Goal: Task Accomplishment & Management: Complete application form

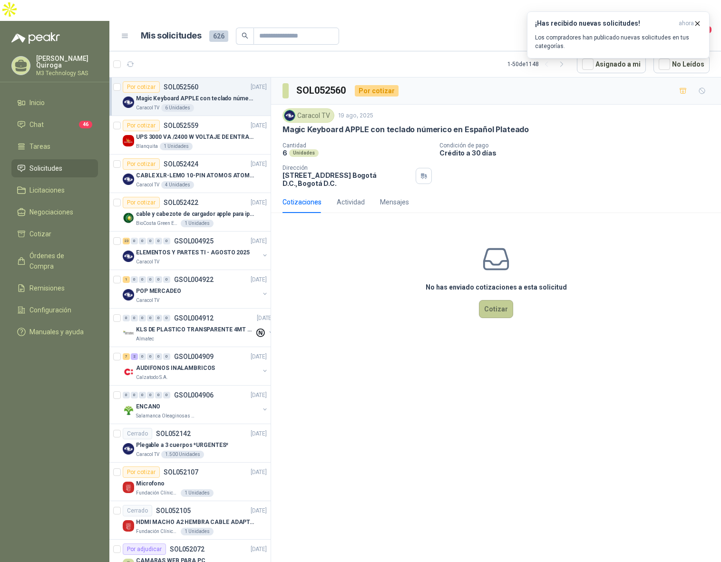
click at [496, 300] on button "Cotizar" at bounding box center [496, 309] width 34 height 18
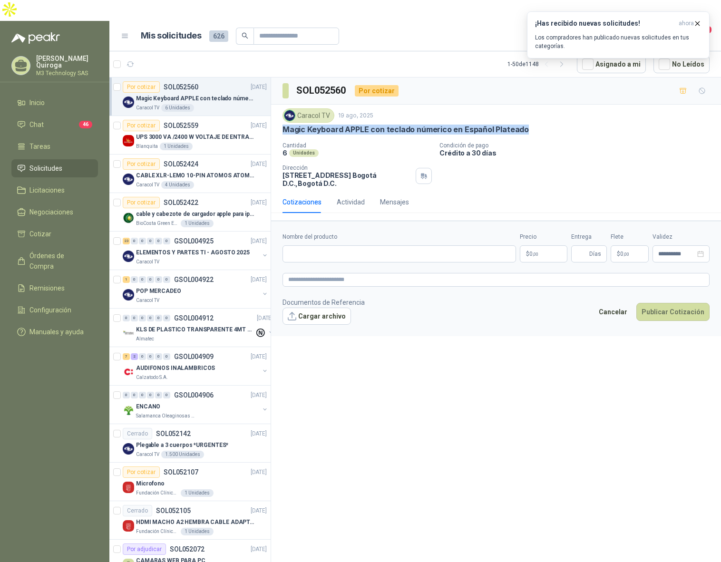
drag, startPoint x: 281, startPoint y: 106, endPoint x: 584, endPoint y: 117, distance: 303.3
click at [581, 115] on div "Caracol TV [DATE] Magic Keyboard APPLE con teclado númerico en Español Plateado…" at bounding box center [496, 148] width 450 height 87
copy p "Magic Keyboard APPLE con teclado númerico en Español Plateado"
click at [225, 143] on div "Blanquita 1 Unidades" at bounding box center [201, 147] width 131 height 8
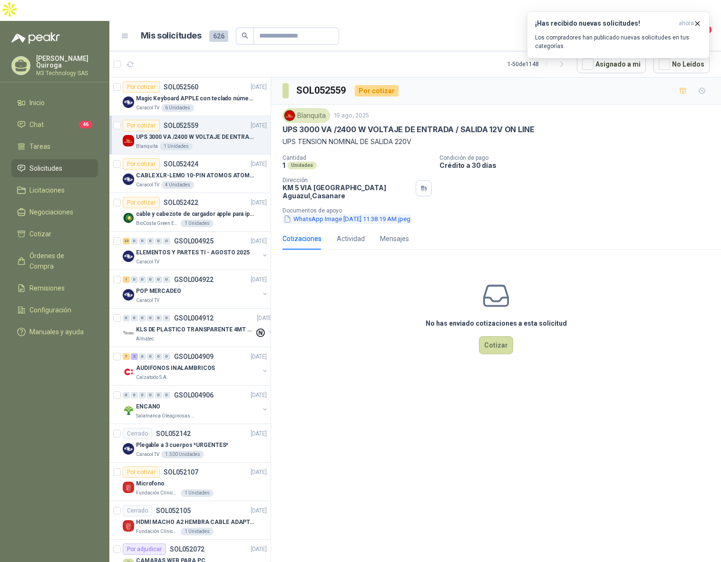
click at [343, 214] on button "WhatsApp Image [DATE] 11.38.19 AM.jpeg" at bounding box center [347, 219] width 129 height 10
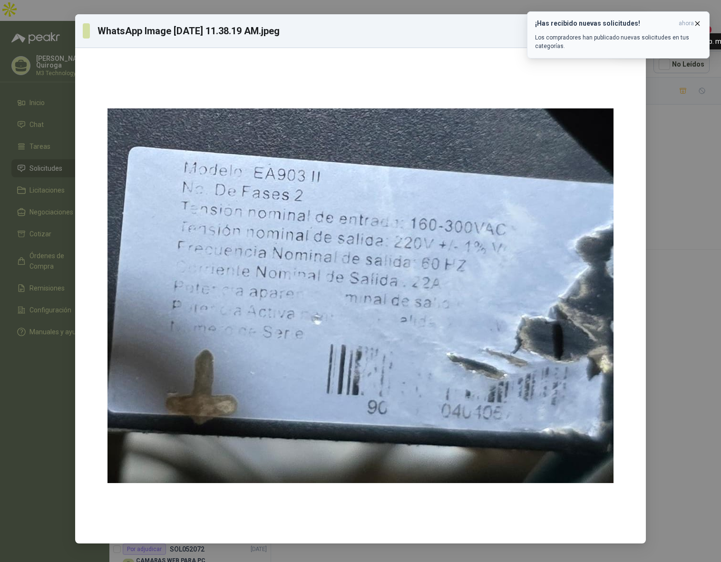
click at [695, 23] on button "¡Has recibido nuevas solicitudes! ahora Los compradores han publicado nuevas so…" at bounding box center [618, 34] width 183 height 47
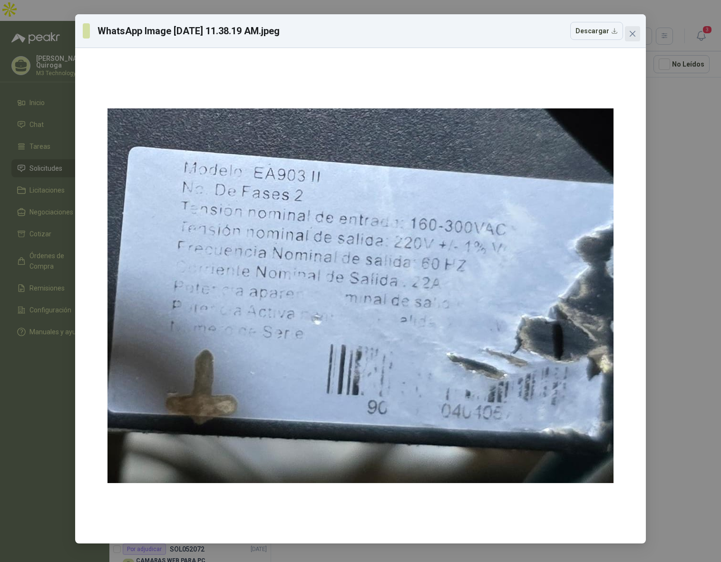
click at [632, 36] on icon "close" at bounding box center [633, 34] width 8 height 8
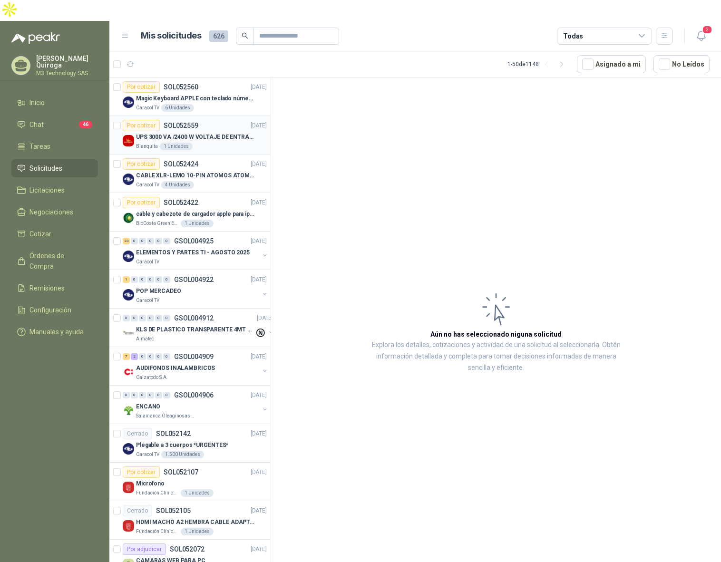
click at [214, 120] on div "Por cotizar SOL052559 [DATE]" at bounding box center [195, 125] width 144 height 11
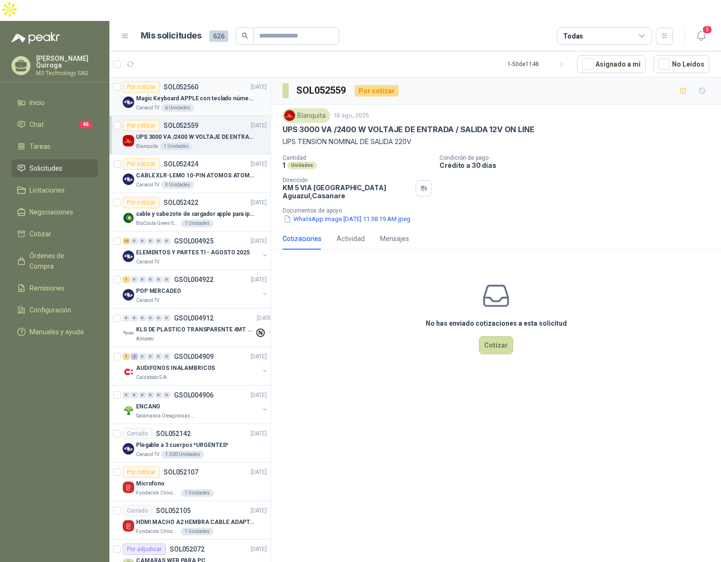
click at [234, 81] on div "Por cotizar SOL052560 [DATE]" at bounding box center [195, 86] width 144 height 11
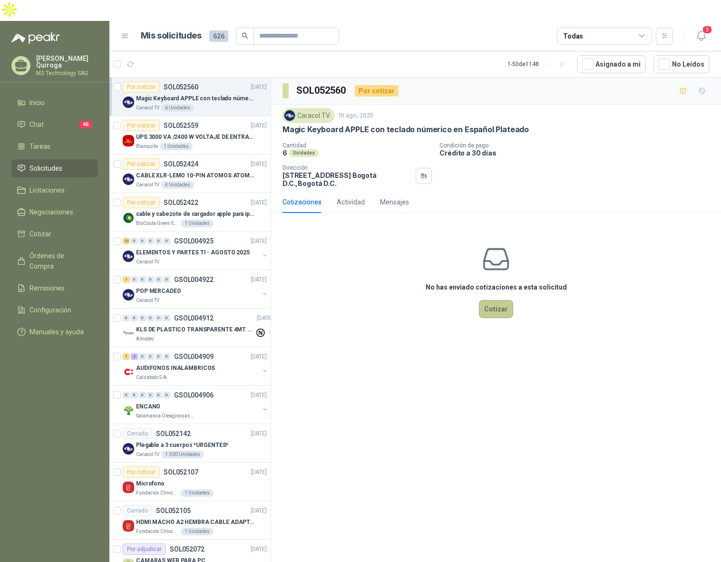
click at [495, 300] on button "Cotizar" at bounding box center [496, 309] width 34 height 18
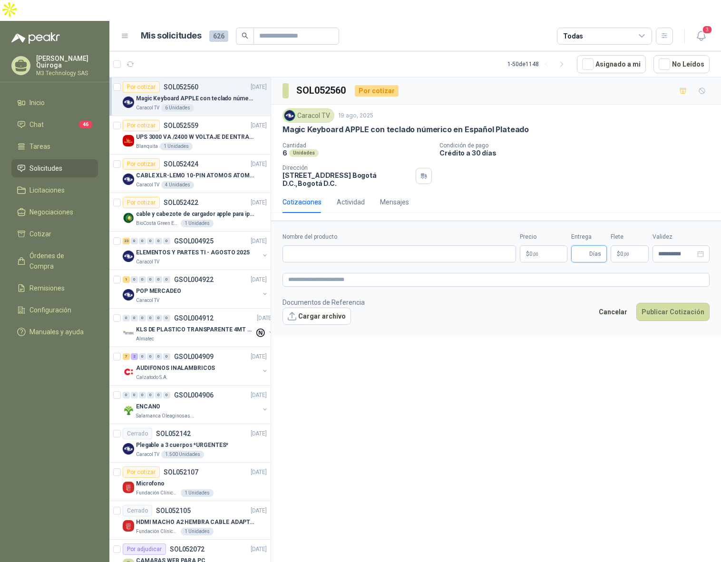
click at [588, 246] on input "Entrega" at bounding box center [582, 254] width 10 height 16
type input "*"
click at [670, 251] on input "**********" at bounding box center [677, 254] width 37 height 6
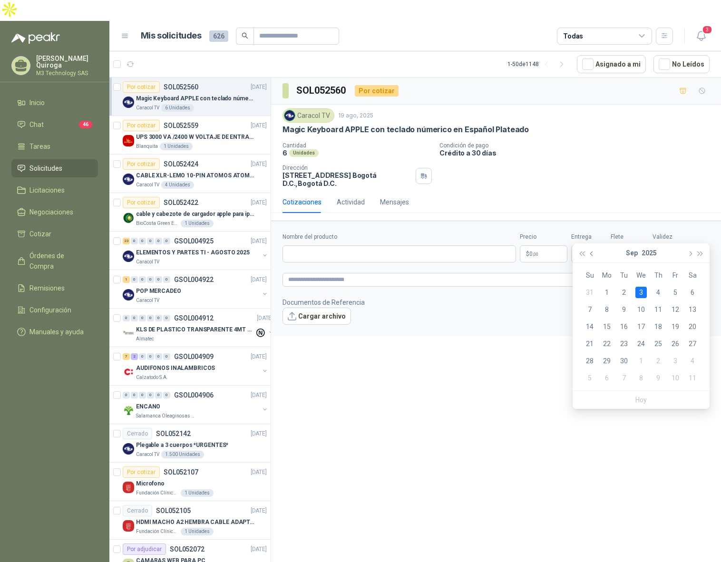
click at [588, 251] on button "button" at bounding box center [592, 253] width 10 height 19
type input "**********"
click at [661, 361] on div "28" at bounding box center [658, 360] width 11 height 11
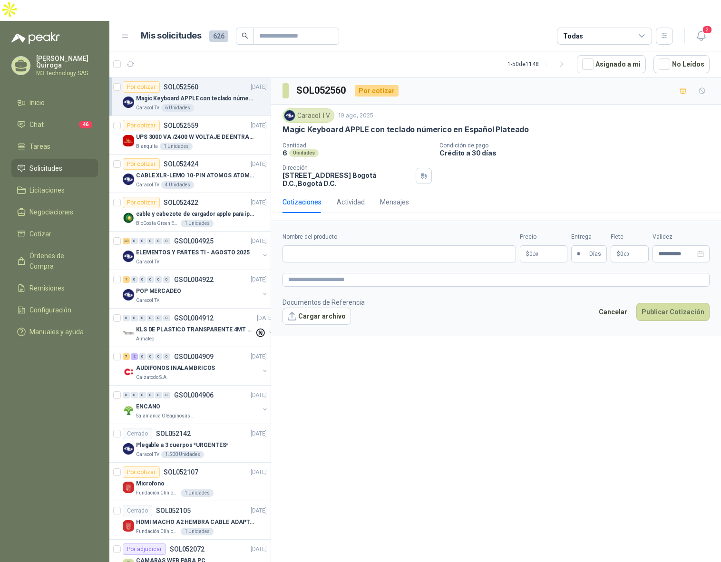
drag, startPoint x: 580, startPoint y: 119, endPoint x: 563, endPoint y: 119, distance: 16.7
click at [579, 119] on div "Caracol TV [DATE] Magic Keyboard APPLE con teclado númerico en Español Plateado…" at bounding box center [496, 147] width 427 height 79
drag, startPoint x: 281, startPoint y: 107, endPoint x: 541, endPoint y: 108, distance: 259.3
click at [541, 108] on div "Caracol TV [DATE] Magic Keyboard APPLE con teclado númerico en Español Plateado…" at bounding box center [496, 148] width 450 height 87
copy p "Magic Keyboard APPLE con teclado númerico en Español Plateado"
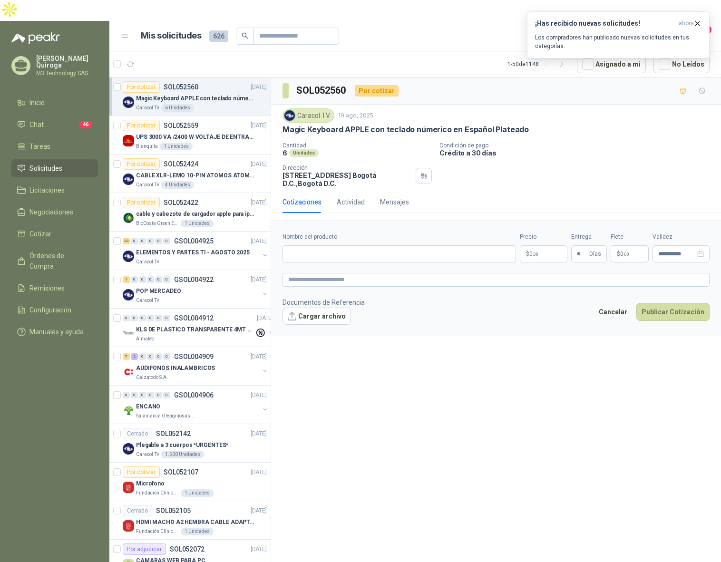
click at [618, 108] on div "Caracol TV [DATE] Magic Keyboard APPLE con teclado númerico en Español Plateado" at bounding box center [496, 121] width 427 height 26
drag, startPoint x: 283, startPoint y: 109, endPoint x: 541, endPoint y: 106, distance: 258.4
click at [541, 125] on div "Magic Keyboard APPLE con teclado númerico en Español Plateado" at bounding box center [496, 130] width 427 height 10
copy p "Magic Keyboard APPLE con teclado númerico en Español Plateado"
click at [226, 120] on div "Por cotizar SOL052559 [DATE]" at bounding box center [195, 125] width 144 height 11
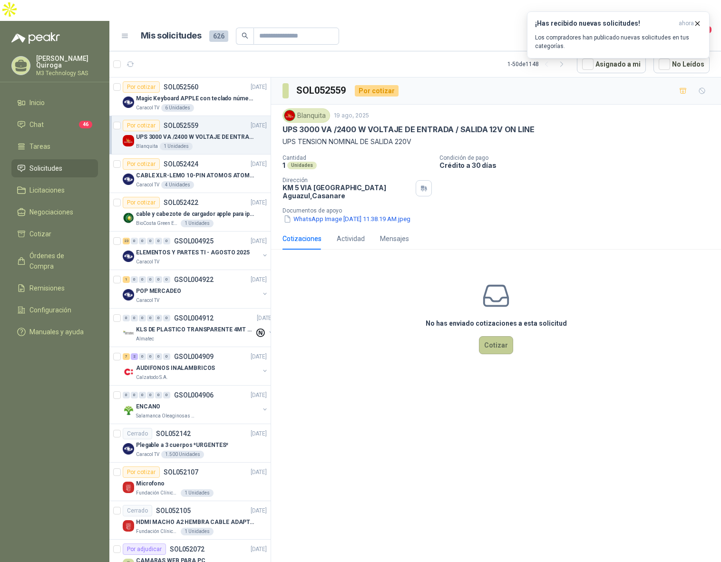
click at [495, 336] on button "Cotizar" at bounding box center [496, 345] width 34 height 18
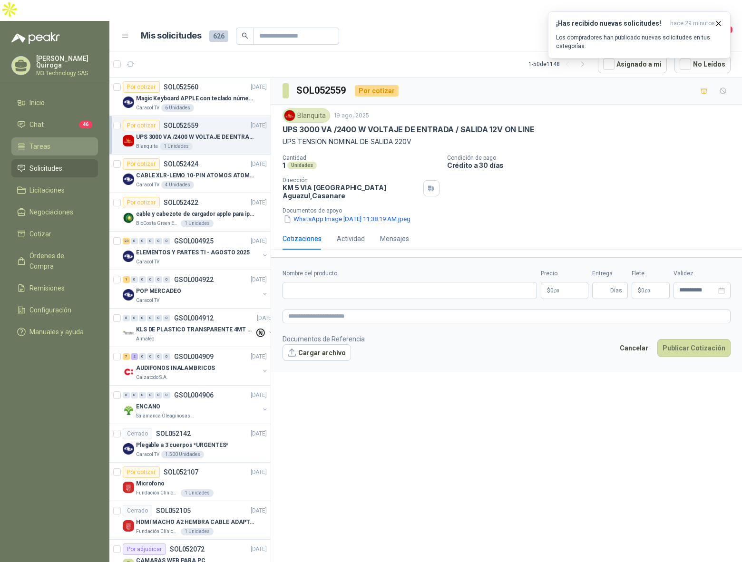
click at [46, 141] on span "Tareas" at bounding box center [40, 146] width 21 height 10
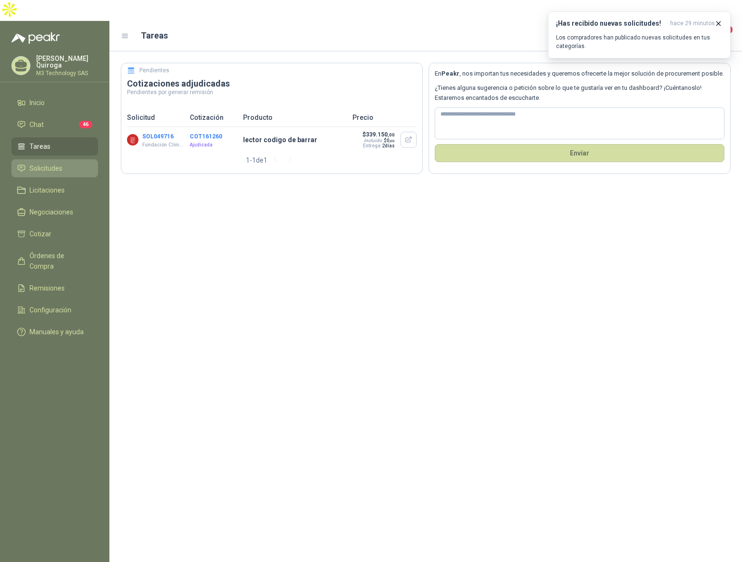
click at [52, 163] on span "Solicitudes" at bounding box center [46, 168] width 33 height 10
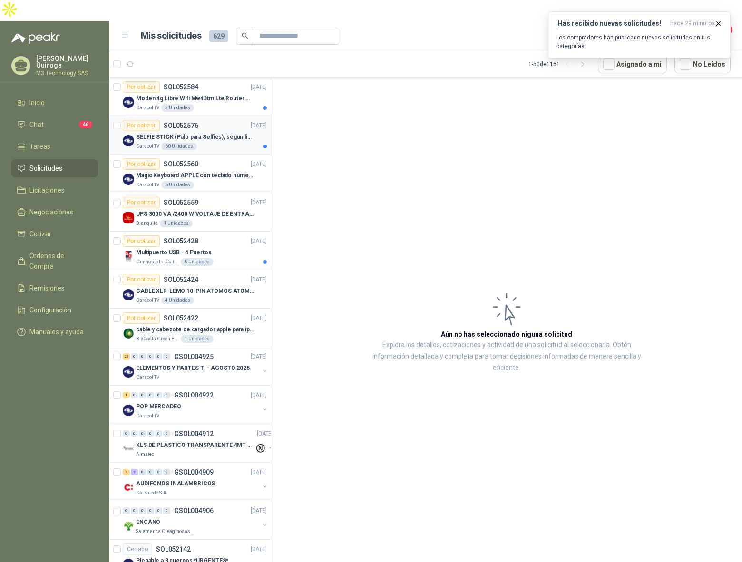
click at [236, 120] on div "Por cotizar SOL052576 [DATE]" at bounding box center [195, 125] width 144 height 11
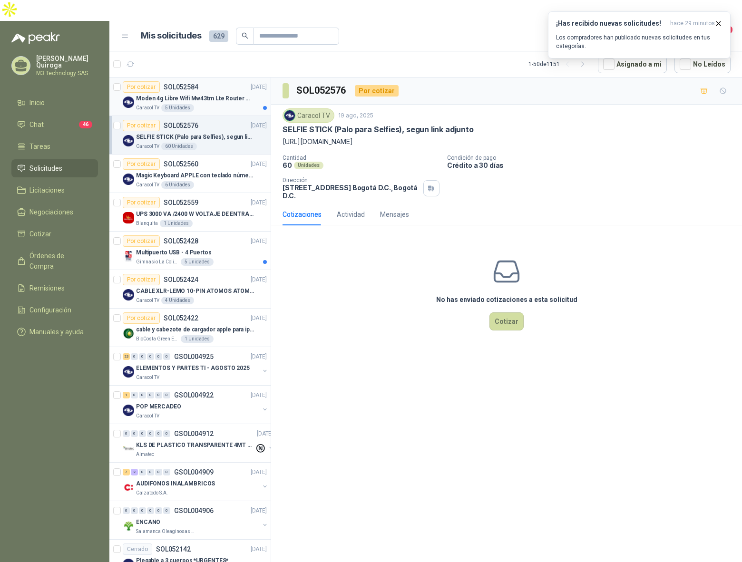
click at [210, 94] on p "Moden 4g Libre Wifi Mw43tm Lte Router Móvil Internet 5ghz" at bounding box center [195, 98] width 118 height 9
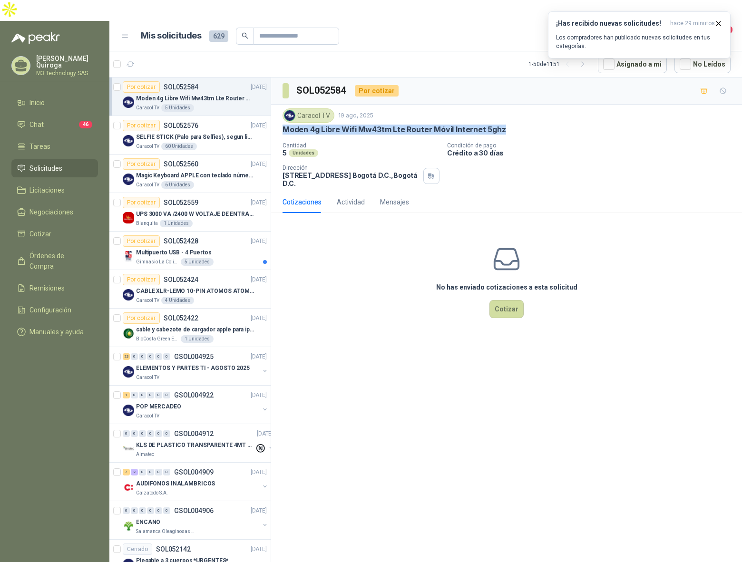
drag, startPoint x: 282, startPoint y: 108, endPoint x: 522, endPoint y: 103, distance: 239.9
click at [522, 105] on div "Caracol TV [DATE] Moden 4g Libre Wifi Mw43tm Lte Router Móvil Internet 5ghz Can…" at bounding box center [506, 148] width 471 height 87
copy p "Moden 4g Libre Wifi Mw43tm Lte Router Móvil Internet 5ghz"
click at [613, 196] on div "Cotizaciones Actividad Mensajes No has enviado cotizaciones a esta solicitud Co…" at bounding box center [506, 266] width 471 height 151
